Goal: Information Seeking & Learning: Learn about a topic

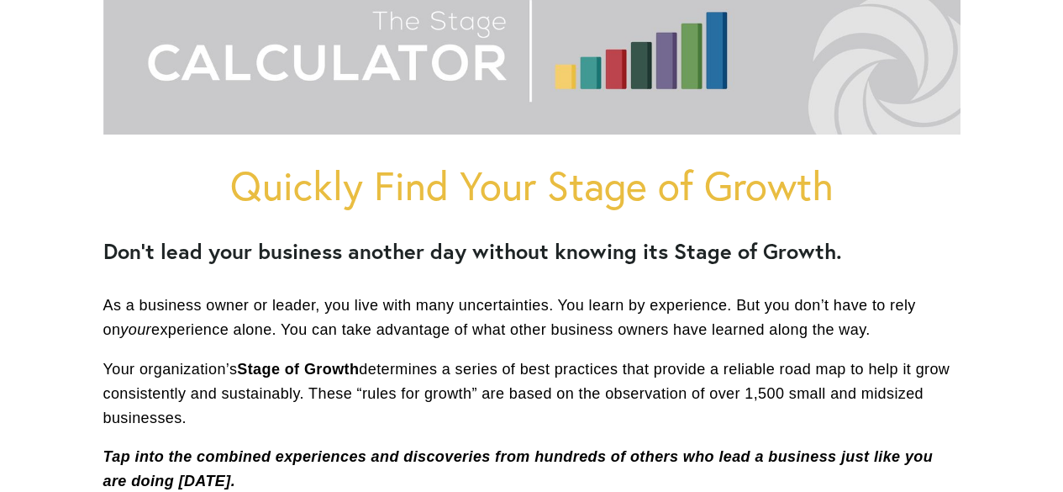
scroll to position [336, 0]
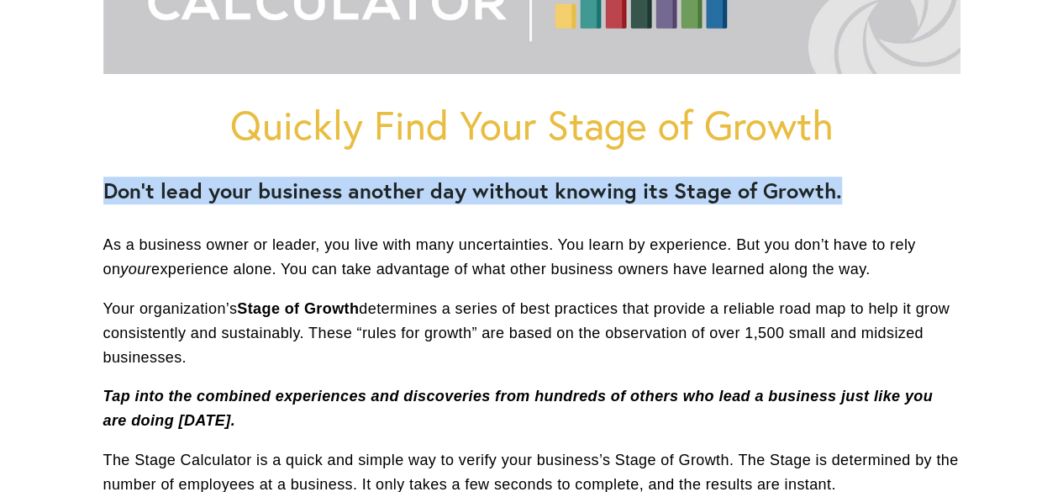
drag, startPoint x: 106, startPoint y: 191, endPoint x: 841, endPoint y: 162, distance: 735.2
click at [841, 162] on div "Quickly Find Your Stage of Growth Don’t lead your business another day without …" at bounding box center [531, 300] width 857 height 394
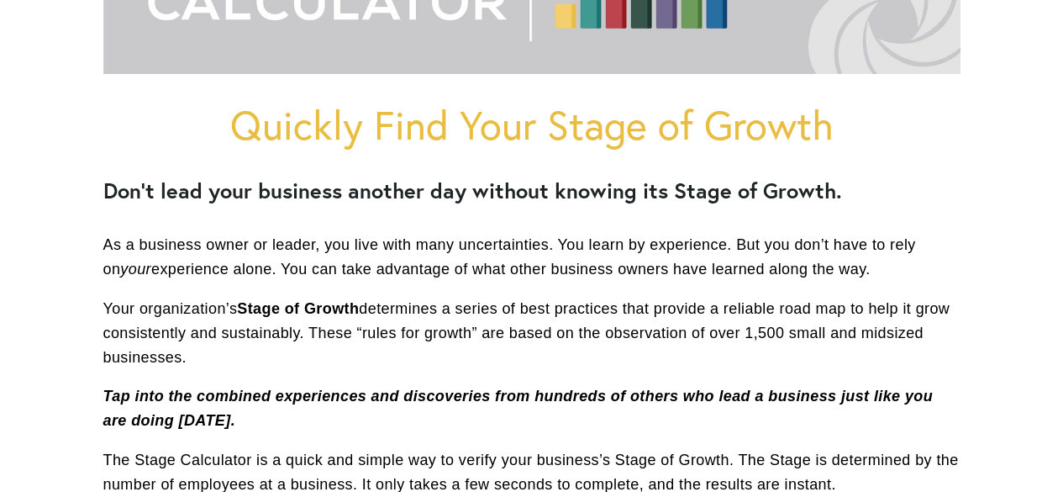
click at [104, 256] on p "As a business owner or leader, you live with many uncertainties. You learn by e…" at bounding box center [531, 257] width 857 height 49
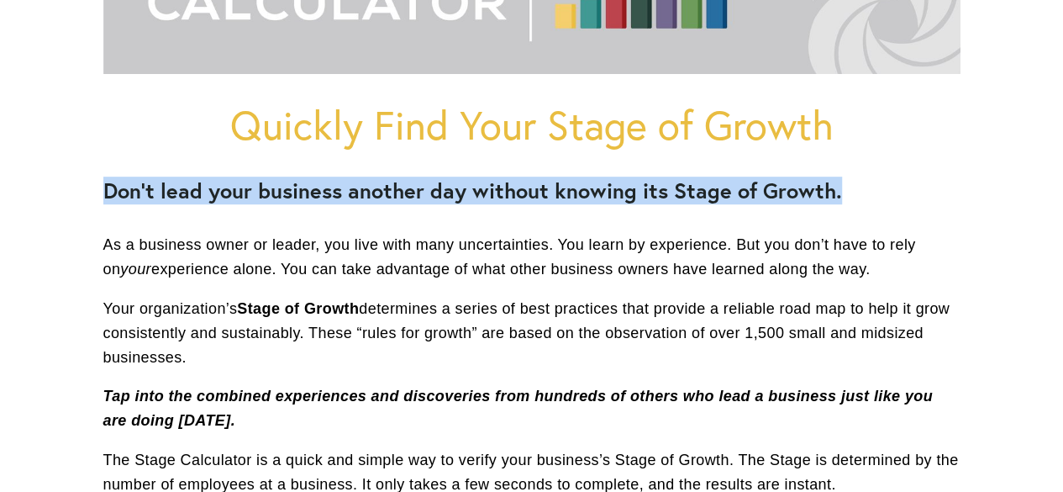
drag, startPoint x: 106, startPoint y: 191, endPoint x: 886, endPoint y: 169, distance: 780.4
click at [886, 169] on div "Quickly Find Your Stage of Growth Don’t lead your business another day without …" at bounding box center [531, 300] width 857 height 394
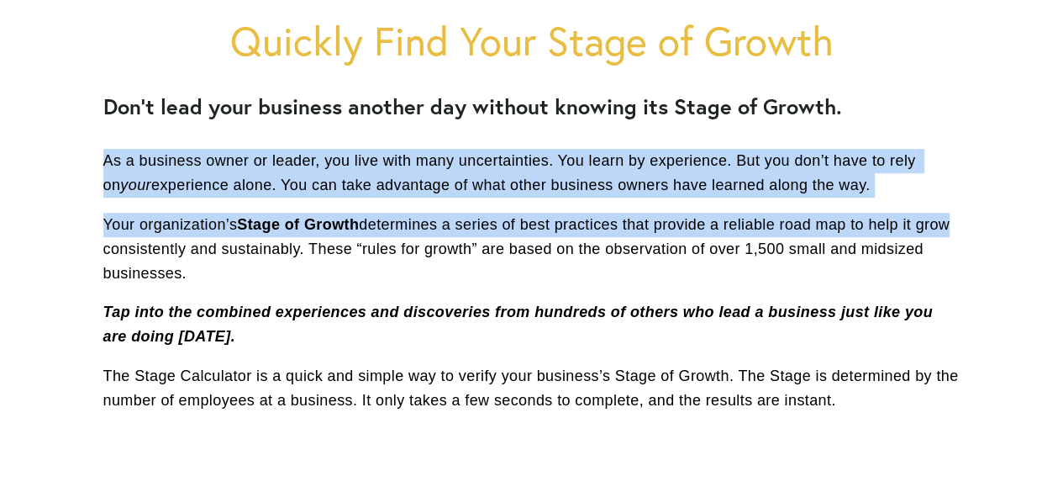
drag, startPoint x: 102, startPoint y: 161, endPoint x: 952, endPoint y: 228, distance: 853.3
click at [952, 228] on div "Quickly Find Your Stage of Growth Don’t lead your business another day without …" at bounding box center [532, 215] width 886 height 423
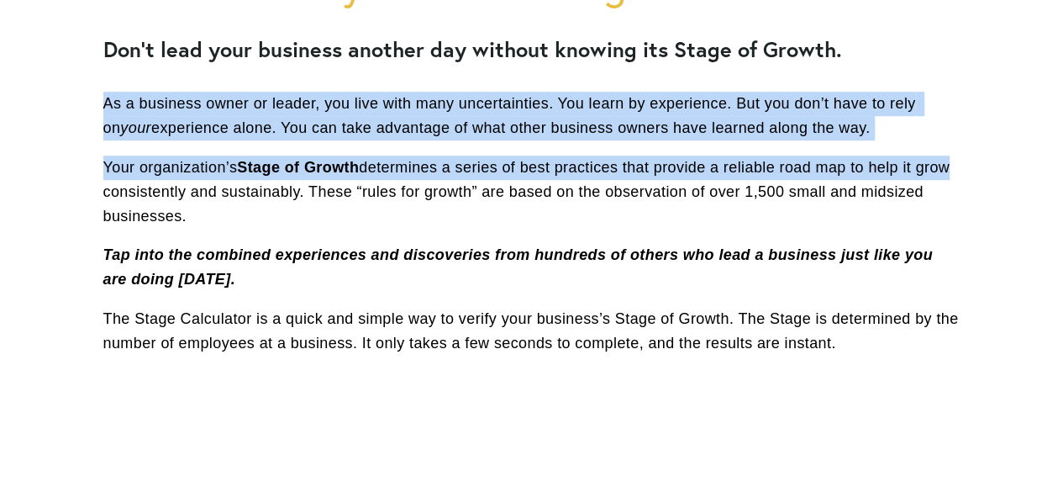
scroll to position [504, 0]
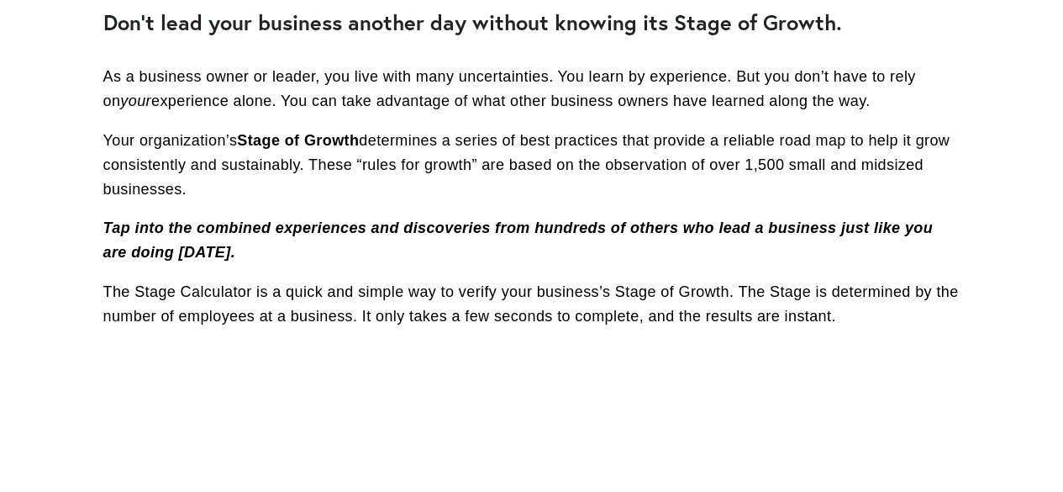
click at [359, 192] on p "Your organization’s Stage of Growth determines a series of best practices that …" at bounding box center [531, 165] width 857 height 72
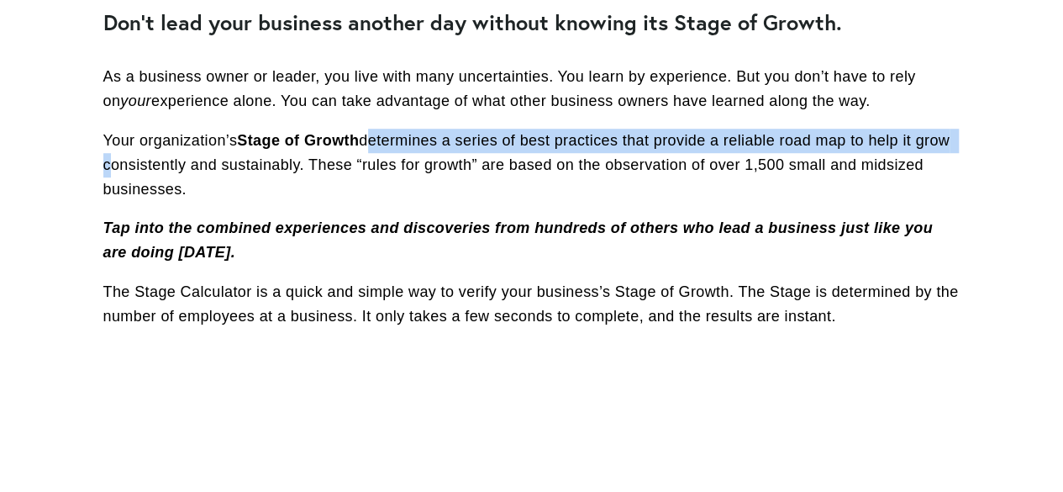
drag, startPoint x: 370, startPoint y: 137, endPoint x: 978, endPoint y: 143, distance: 608.6
click at [978, 143] on div "Quickly Find Your Stage of Growth Don’t lead your business another day without …" at bounding box center [532, 305] width 942 height 1300
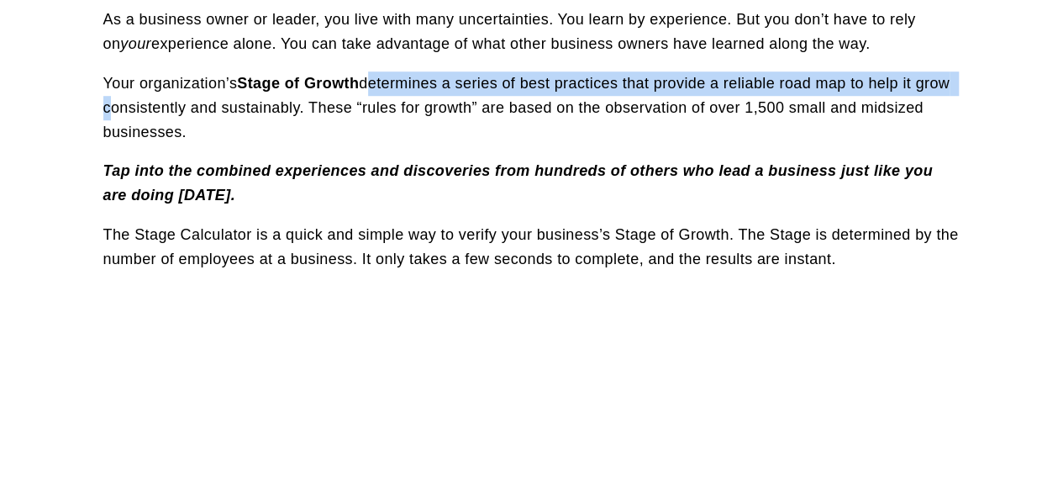
scroll to position [588, 0]
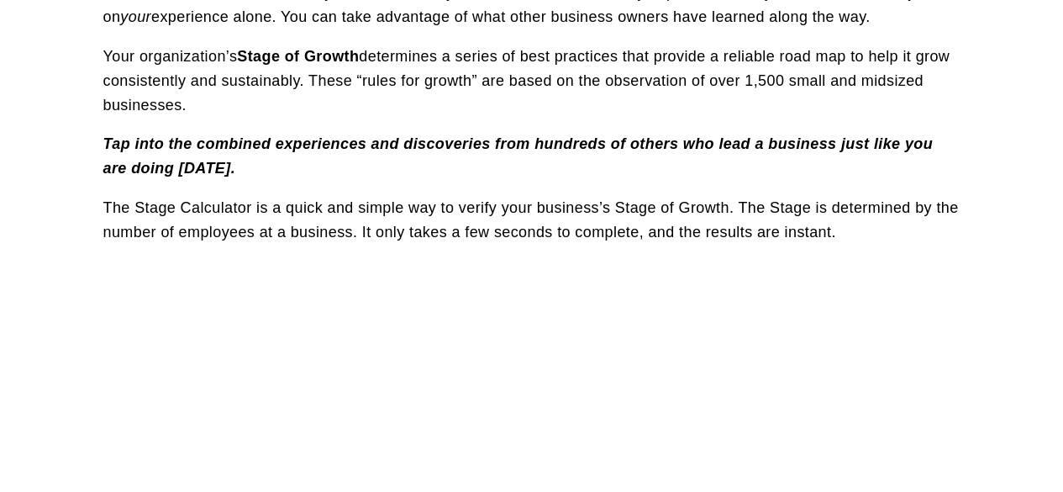
click at [437, 107] on p "Your organization’s Stage of Growth determines a series of best practices that …" at bounding box center [531, 81] width 857 height 72
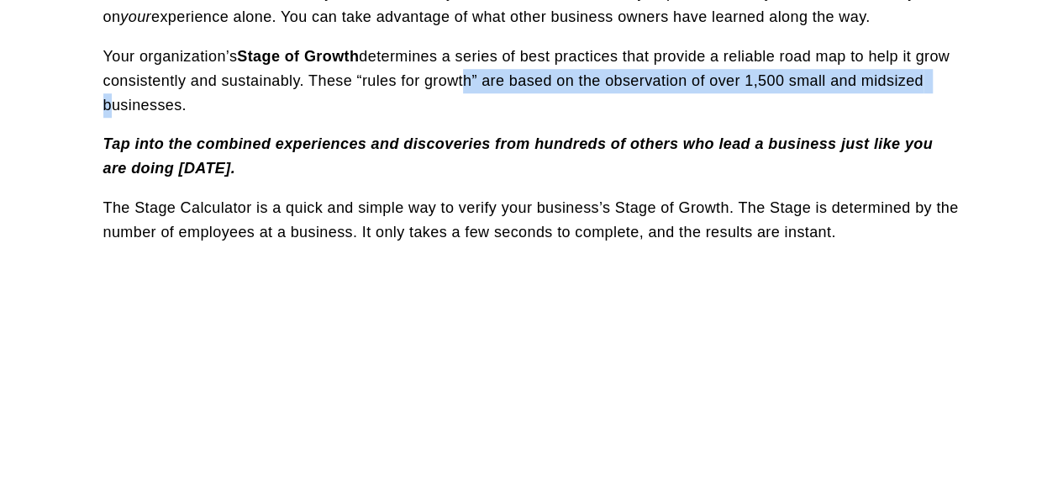
drag, startPoint x: 456, startPoint y: 79, endPoint x: 980, endPoint y: 79, distance: 524.5
click at [980, 79] on div "Quickly Find Your Stage of Growth Don’t lead your business another day without …" at bounding box center [532, 221] width 942 height 1300
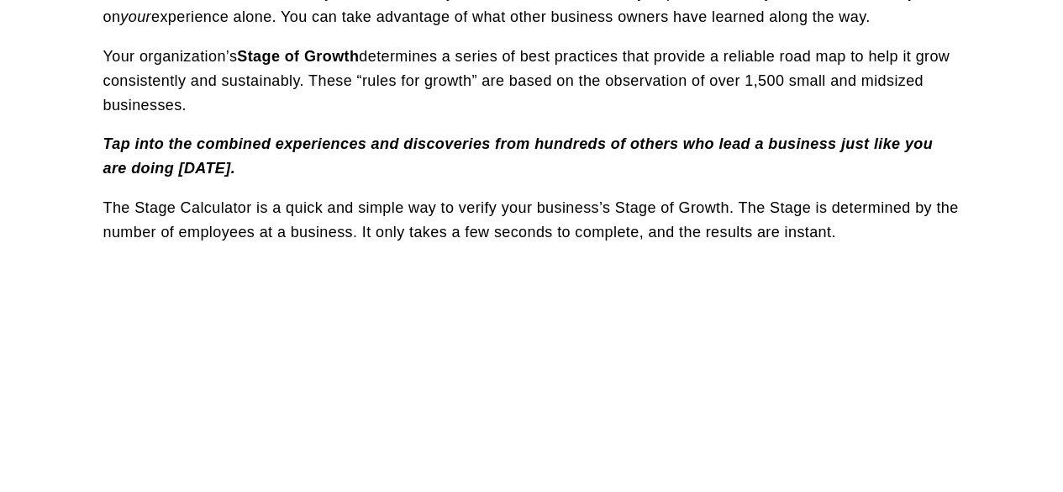
click at [790, 95] on p "Your organization’s Stage of Growth determines a series of best practices that …" at bounding box center [531, 81] width 857 height 72
drag, startPoint x: 725, startPoint y: 75, endPoint x: 921, endPoint y: 80, distance: 196.8
click at [921, 80] on p "Your organization’s Stage of Growth determines a series of best practices that …" at bounding box center [531, 81] width 857 height 72
click at [170, 155] on p "Tap into the combined experiences and discoveries from hundreds of others who l…" at bounding box center [531, 156] width 857 height 49
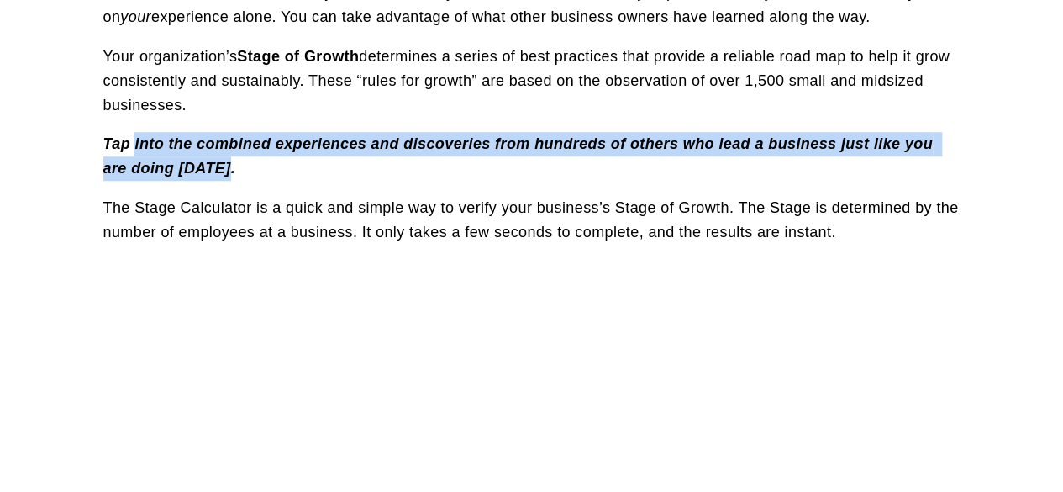
drag, startPoint x: 134, startPoint y: 140, endPoint x: 945, endPoint y: 177, distance: 811.1
click at [945, 177] on p "Tap into the combined experiences and discoveries from hundreds of others who l…" at bounding box center [531, 156] width 857 height 49
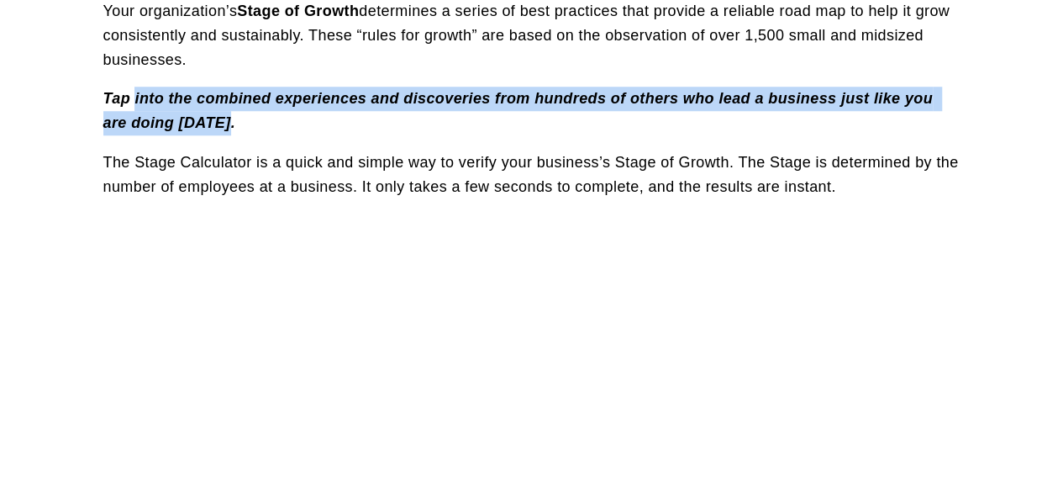
scroll to position [672, 0]
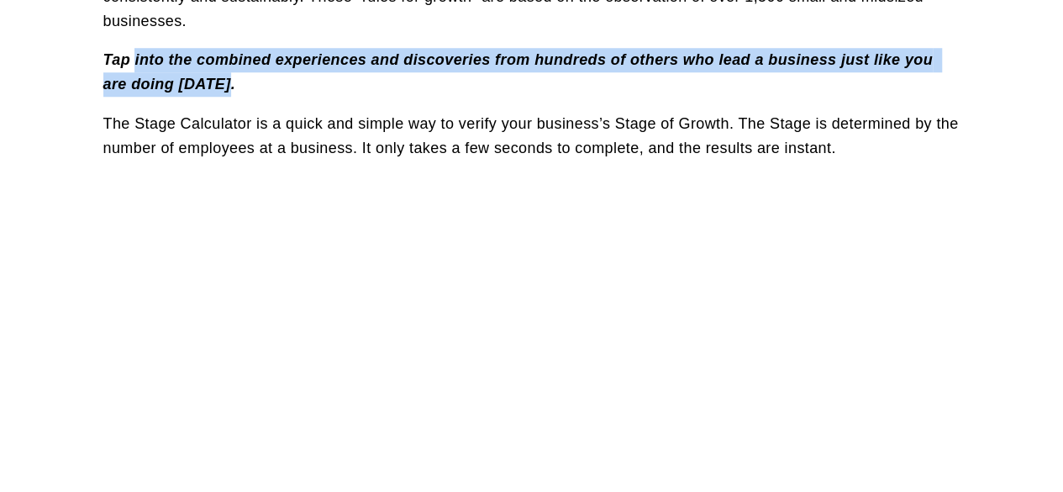
drag, startPoint x: 294, startPoint y: 127, endPoint x: 967, endPoint y: 140, distance: 672.6
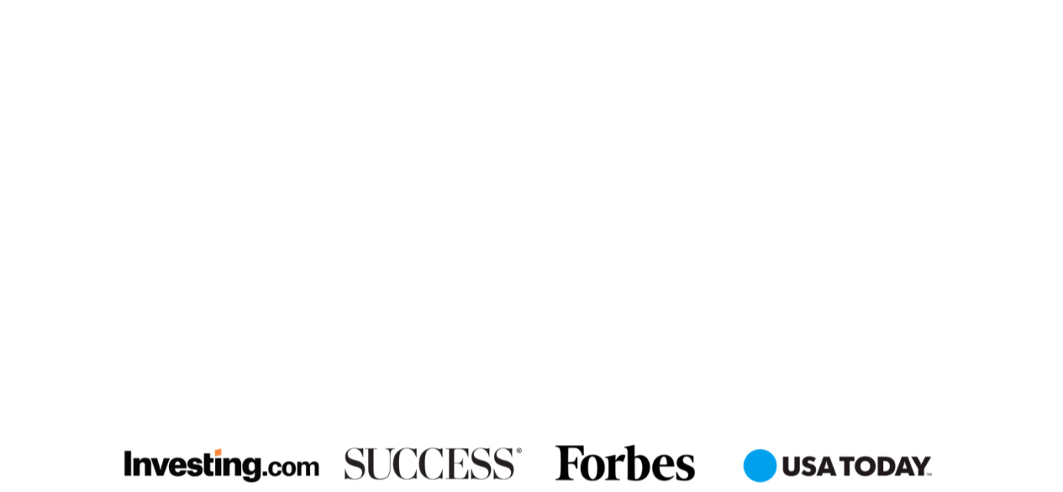
scroll to position [928, 0]
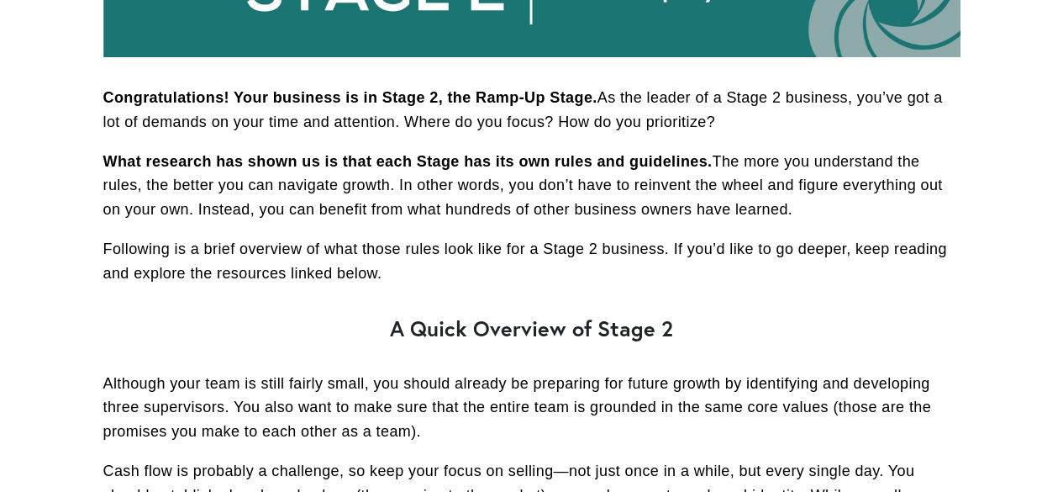
scroll to position [336, 0]
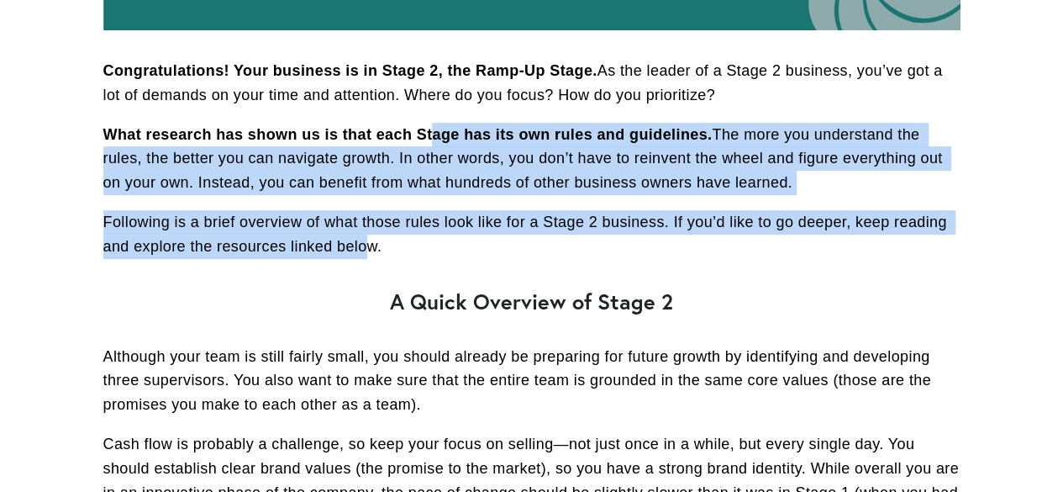
drag, startPoint x: 434, startPoint y: 135, endPoint x: 494, endPoint y: 240, distance: 121.3
click at [370, 244] on div "Congratulations! Your business is in Stage 2, the Ramp-Up Stage. As the leader …" at bounding box center [531, 362] width 857 height 606
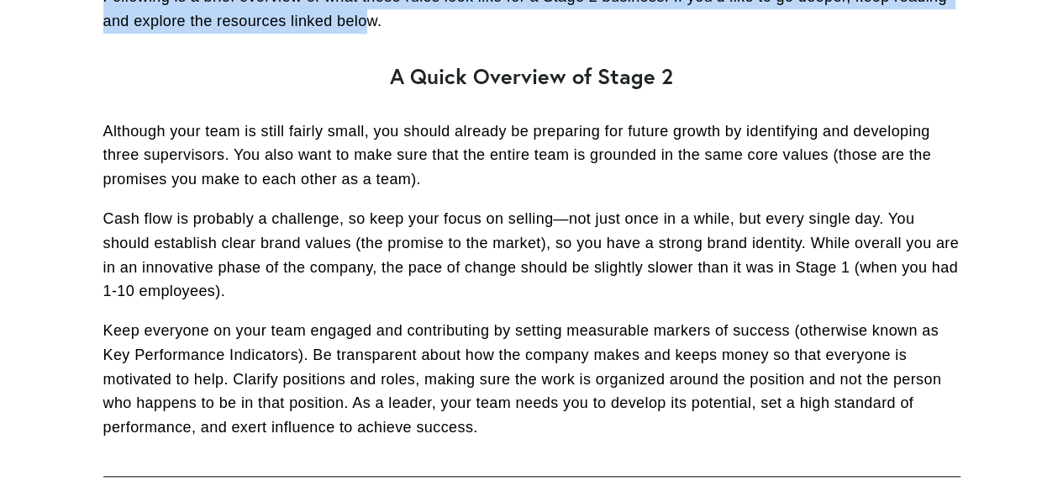
scroll to position [588, 0]
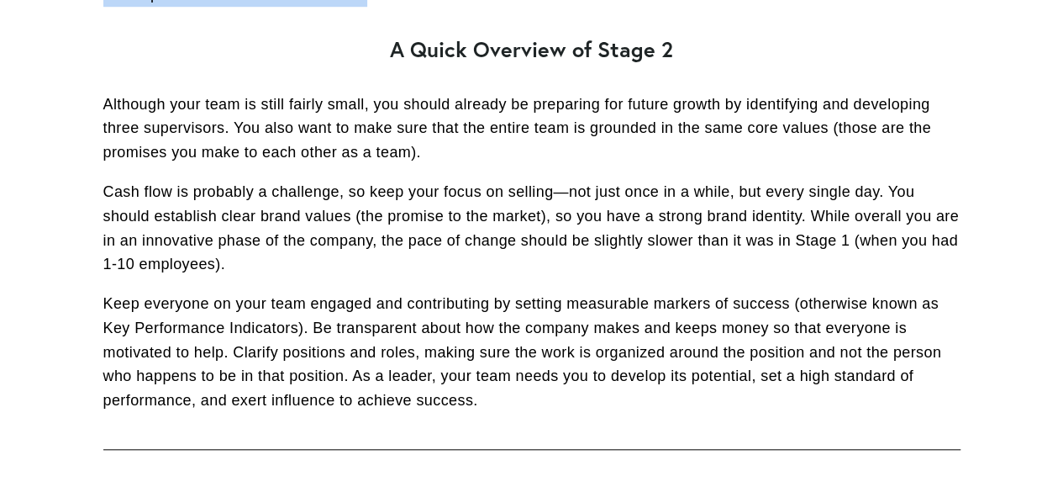
drag, startPoint x: 106, startPoint y: 103, endPoint x: 469, endPoint y: 144, distance: 365.5
click at [469, 144] on p "Although your team is still fairly small, you should already be preparing for f…" at bounding box center [531, 128] width 857 height 72
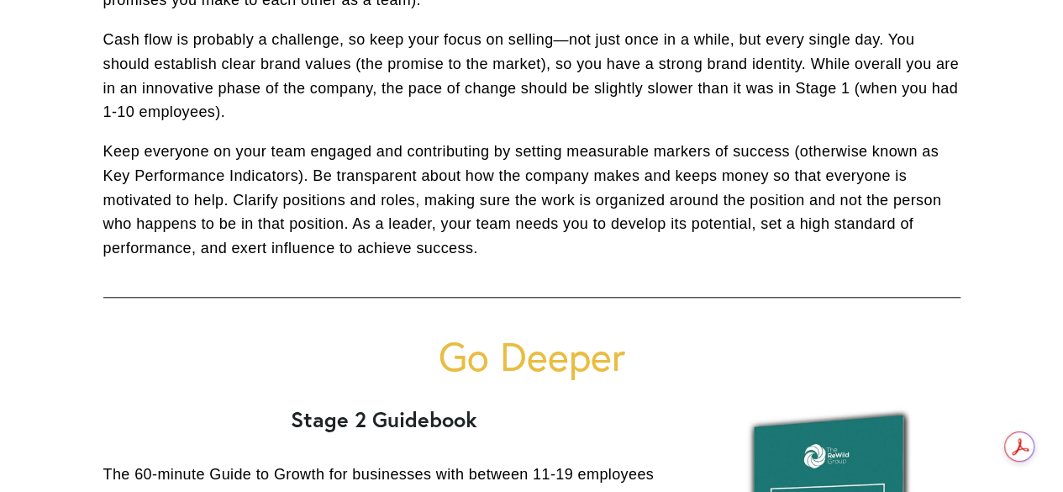
scroll to position [757, 0]
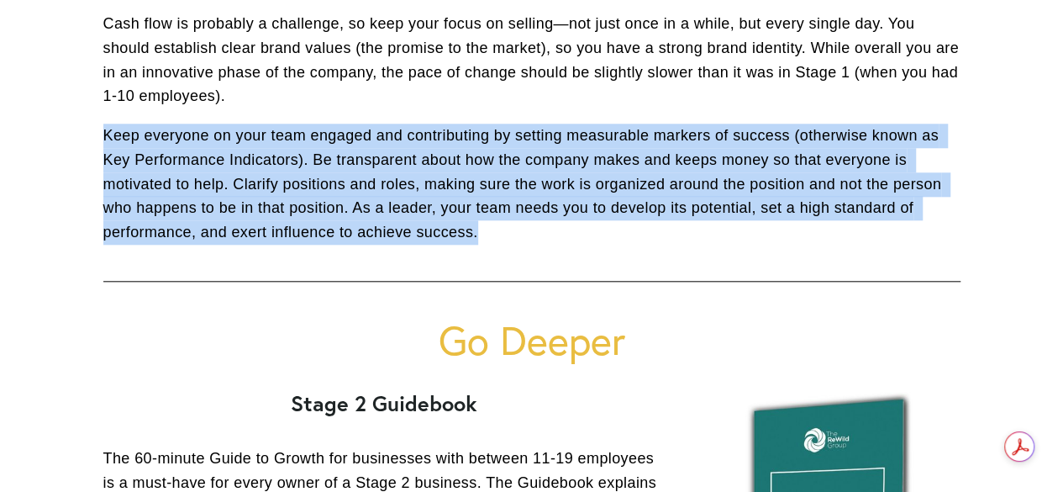
drag, startPoint x: 101, startPoint y: 139, endPoint x: 878, endPoint y: 233, distance: 782.4
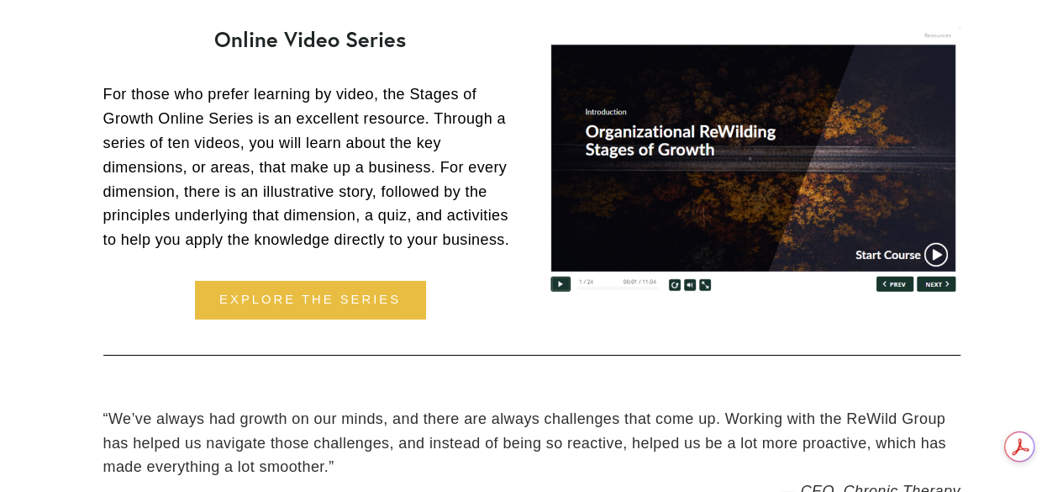
scroll to position [2606, 0]
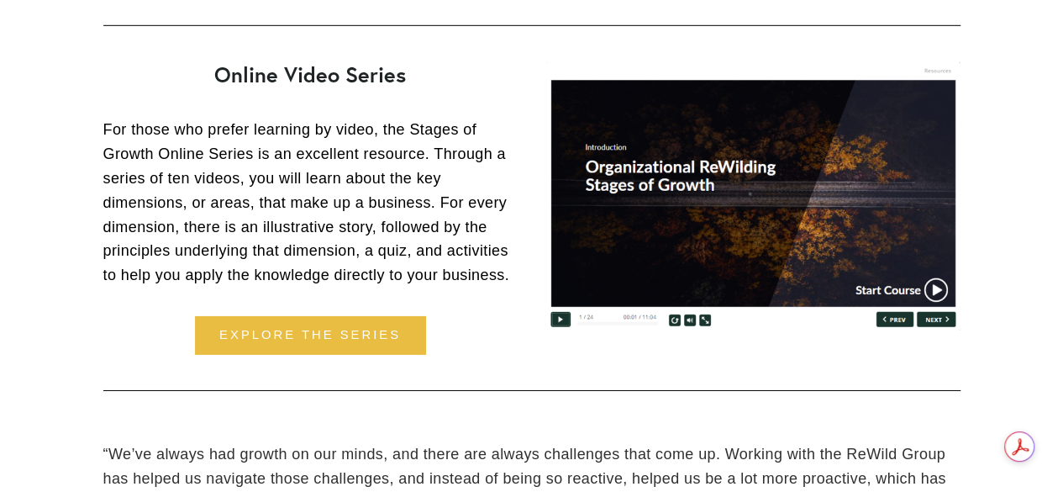
click at [929, 288] on div at bounding box center [753, 196] width 414 height 268
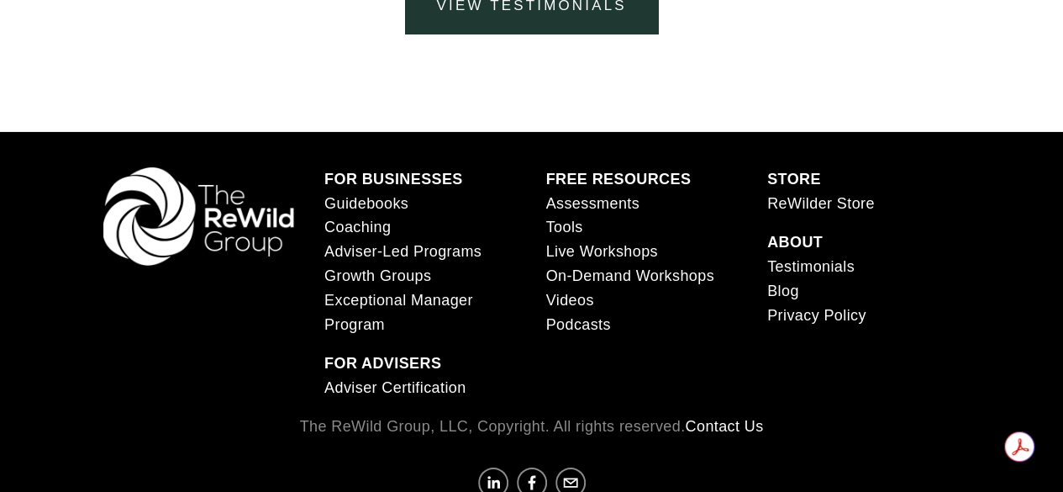
scroll to position [2968, 0]
